Goal: Book appointment/travel/reservation

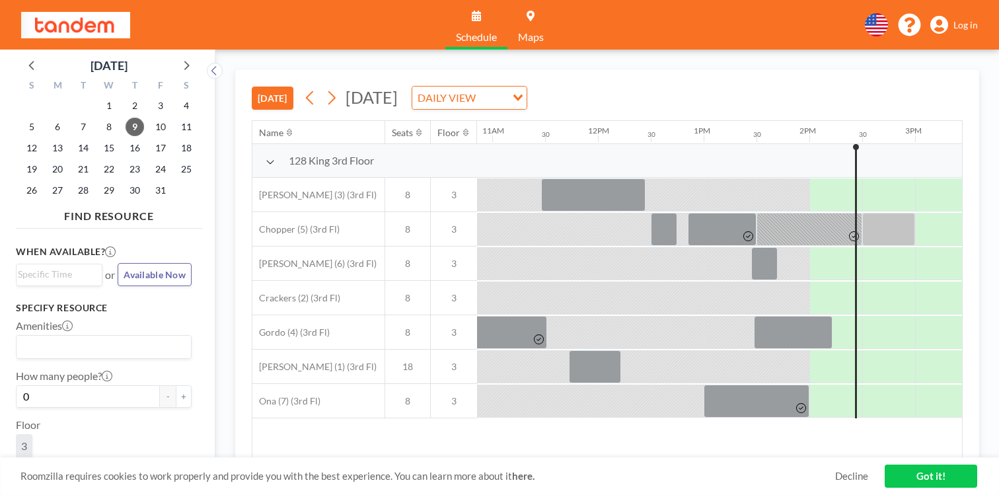
scroll to position [0, 1160]
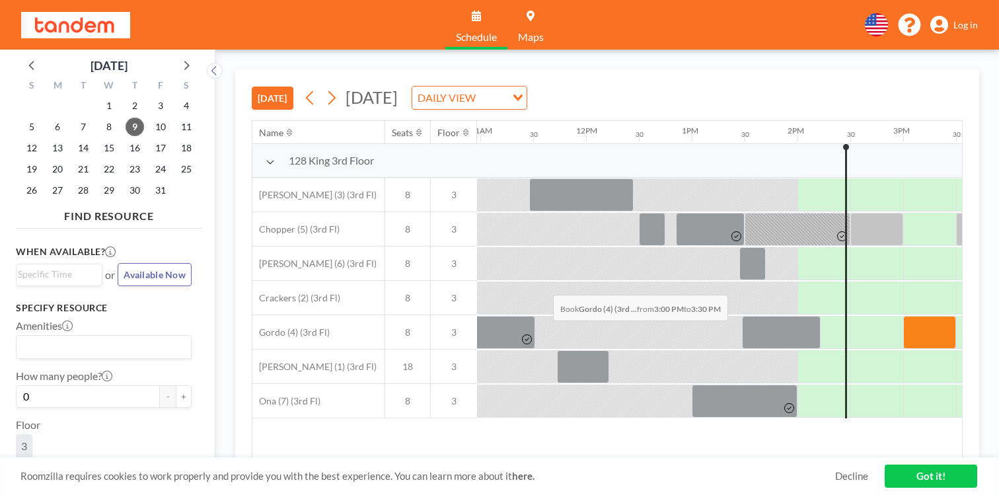
click at [903, 316] on div at bounding box center [929, 332] width 53 height 33
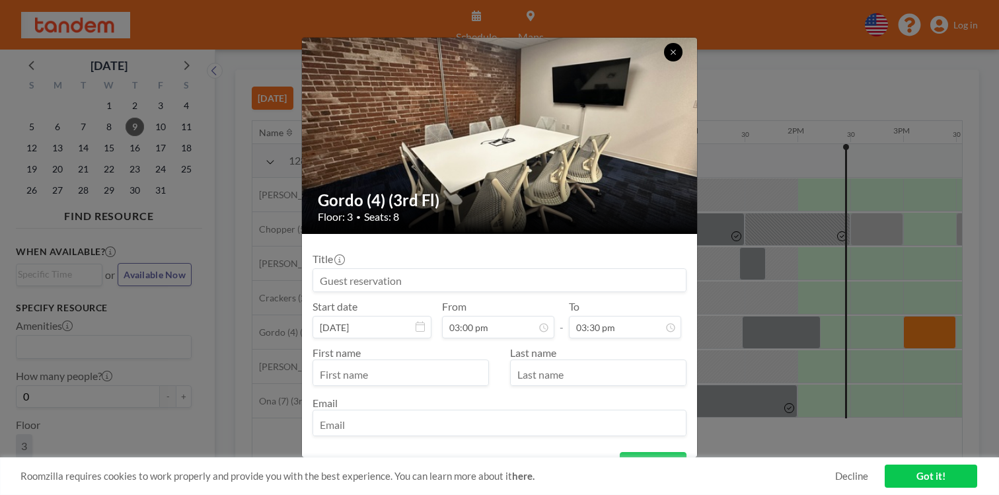
click at [669, 56] on icon at bounding box center [673, 52] width 8 height 8
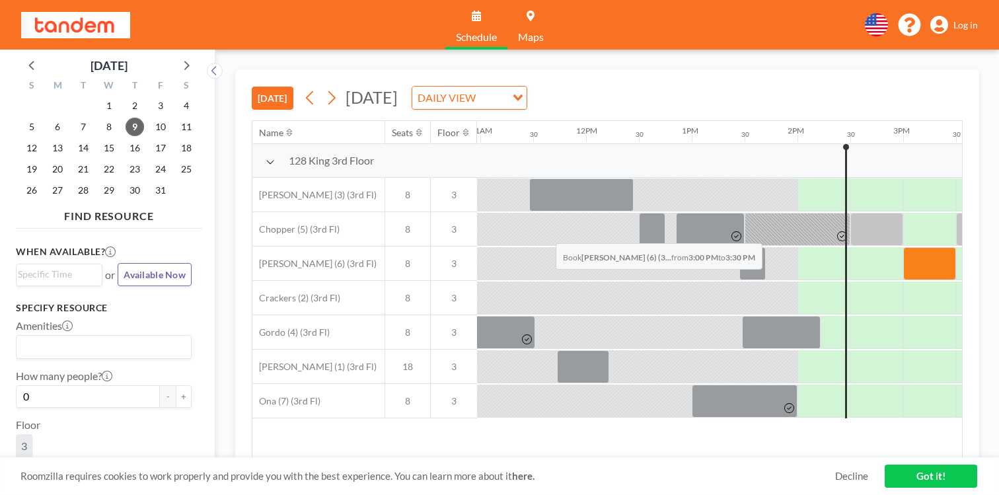
click at [903, 247] on div at bounding box center [929, 263] width 53 height 33
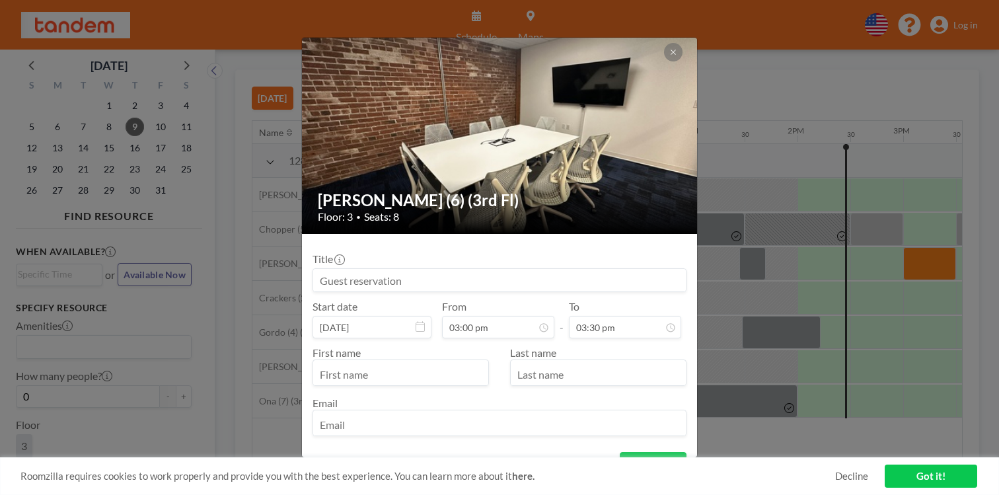
scroll to position [654, 0]
click at [422, 363] on input "text" at bounding box center [400, 374] width 175 height 22
type input "Ashwin"
type input "Raman"
type input "[EMAIL_ADDRESS]"
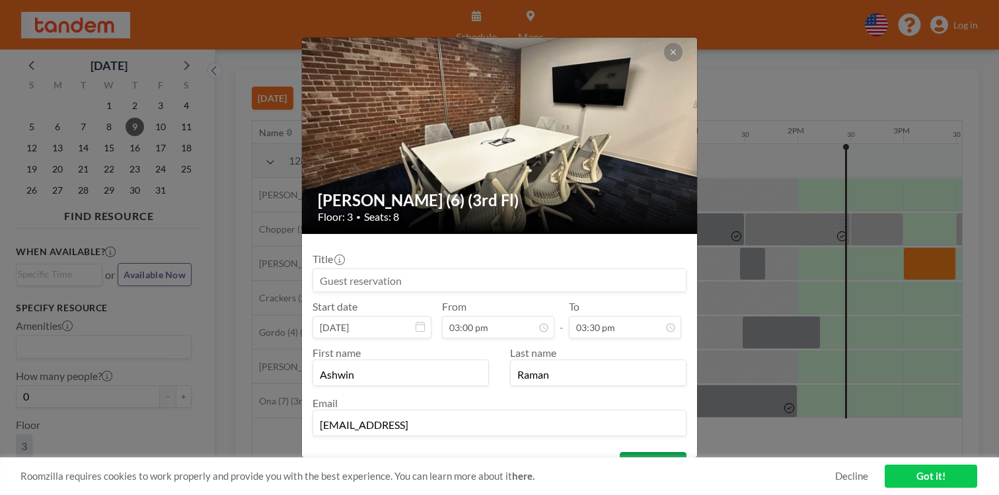
click at [624, 452] on button "BOOK NOW" at bounding box center [653, 463] width 67 height 23
